Goal: Task Accomplishment & Management: Use online tool/utility

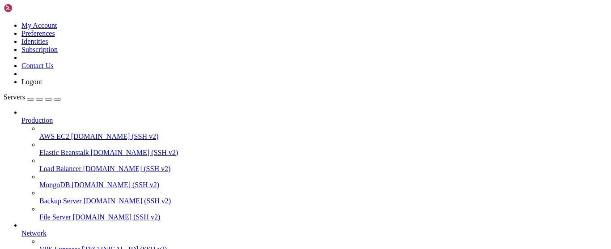
scroll to position [120, 0]
click at [56, 245] on span "VPS Expreess" at bounding box center [59, 249] width 41 height 8
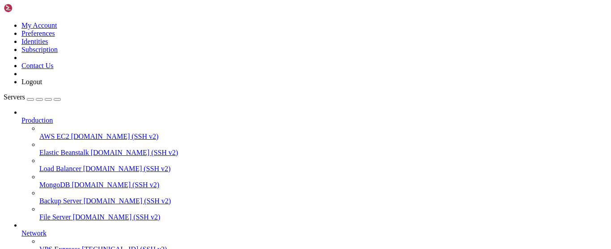
scroll to position [183, 0]
